Goal: Information Seeking & Learning: Learn about a topic

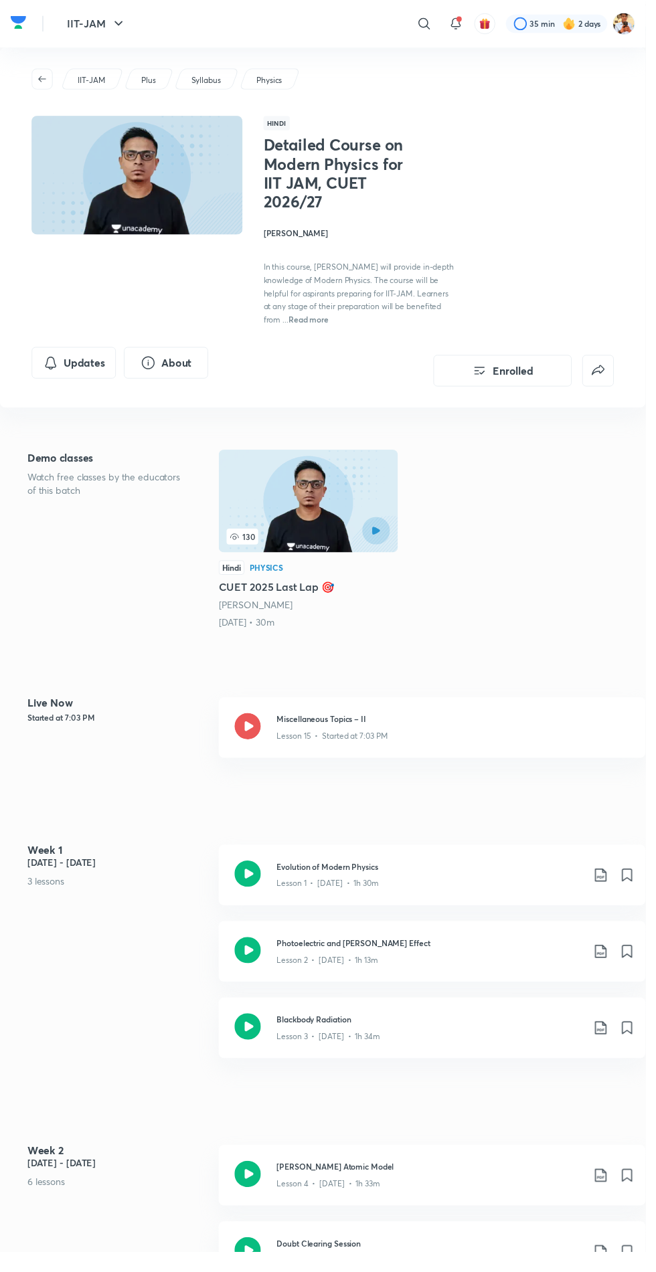
click at [254, 734] on icon at bounding box center [251, 738] width 27 height 27
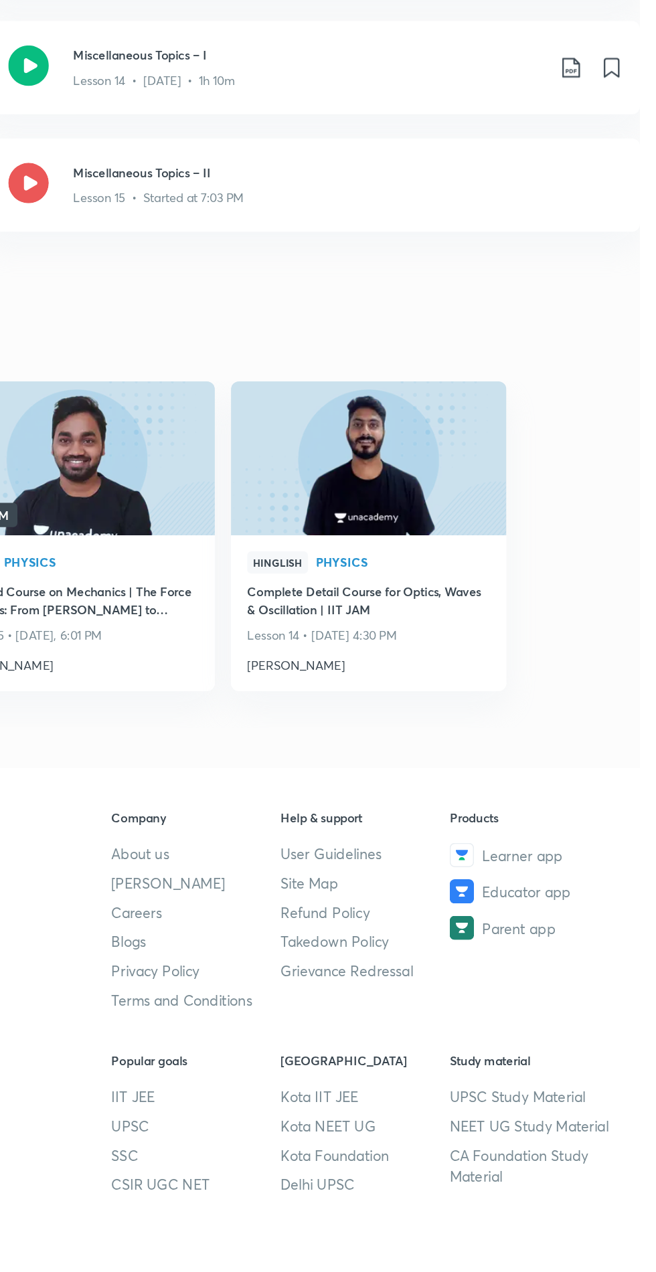
scroll to position [1517, 0]
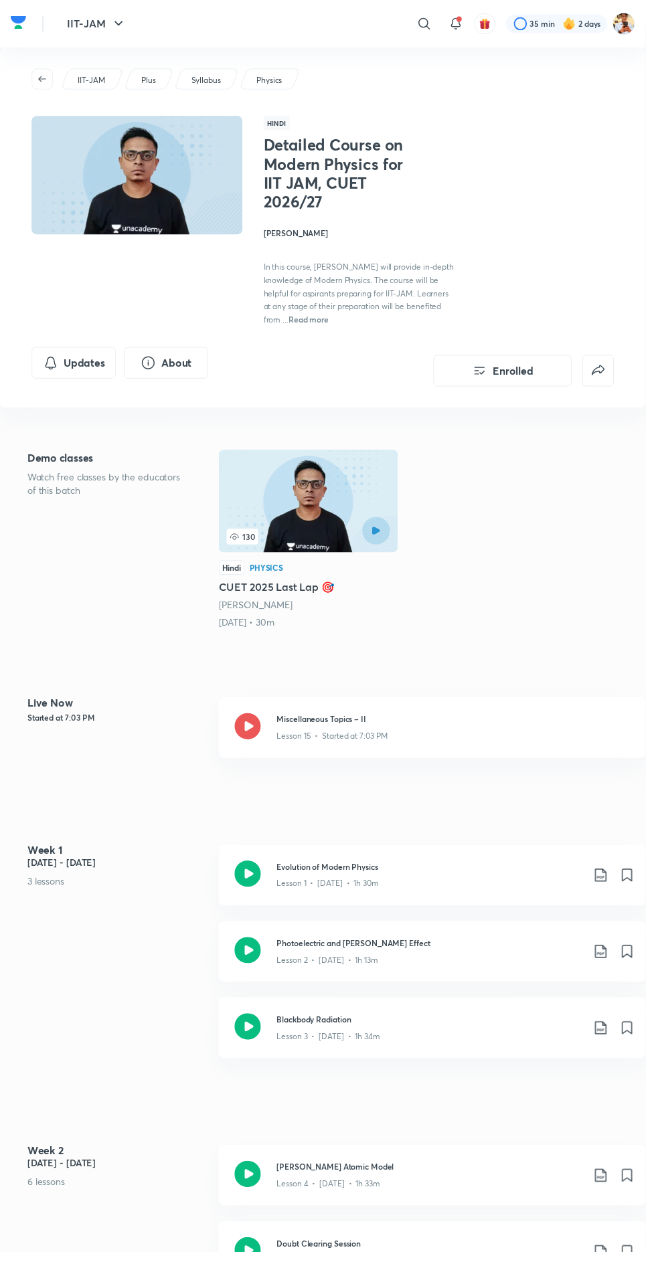
scroll to position [13, 0]
